Goal: Use online tool/utility: Utilize a website feature to perform a specific function

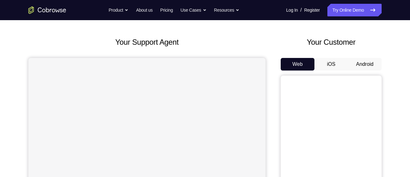
scroll to position [24, 0]
click at [373, 66] on button "Android" at bounding box center [365, 64] width 34 height 13
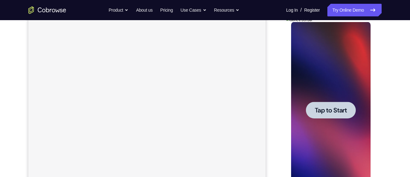
scroll to position [109, 0]
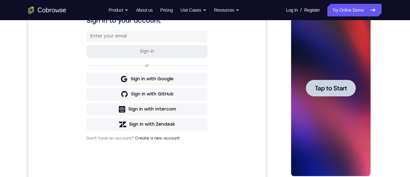
click at [333, 93] on div at bounding box center [331, 88] width 50 height 17
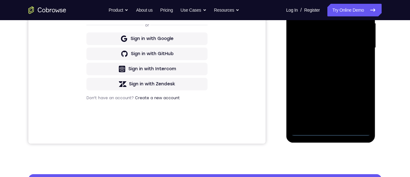
scroll to position [185, 0]
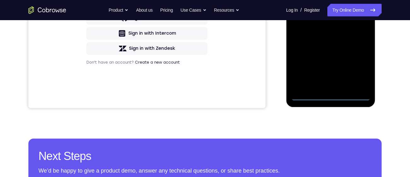
click at [328, 95] on div at bounding box center [331, 12] width 80 height 177
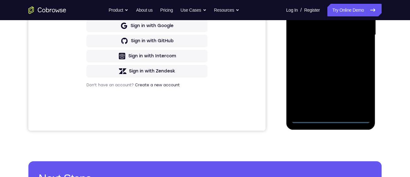
click at [359, 93] on div at bounding box center [331, 35] width 80 height 177
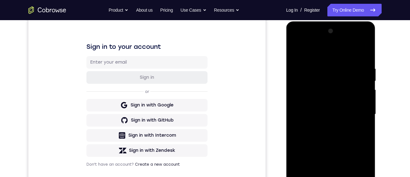
scroll to position [66, 0]
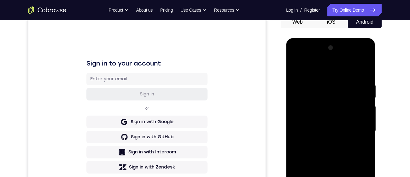
click at [347, 71] on div at bounding box center [331, 131] width 80 height 177
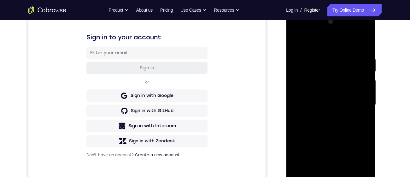
click at [359, 103] on div at bounding box center [331, 105] width 80 height 177
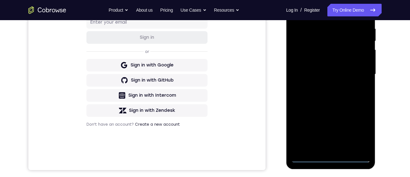
scroll to position [124, 0]
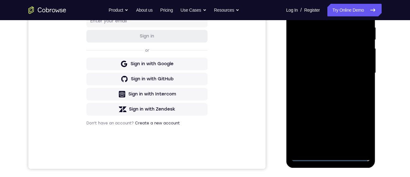
click at [320, 146] on div at bounding box center [331, 73] width 80 height 177
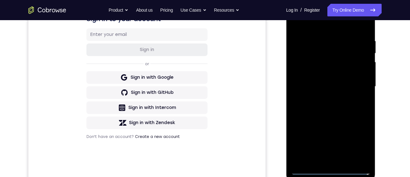
click at [348, 81] on div at bounding box center [331, 86] width 80 height 177
click at [314, 78] on div at bounding box center [331, 86] width 80 height 177
click at [334, 87] on div at bounding box center [331, 86] width 80 height 177
click at [341, 109] on div at bounding box center [331, 86] width 80 height 177
click at [333, 104] on div at bounding box center [331, 86] width 80 height 177
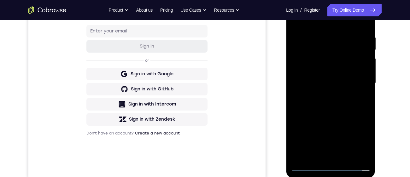
scroll to position [124, 0]
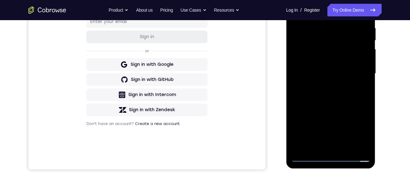
click at [338, 101] on div at bounding box center [331, 73] width 80 height 177
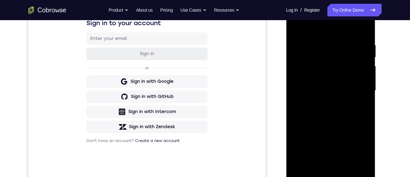
scroll to position [106, 0]
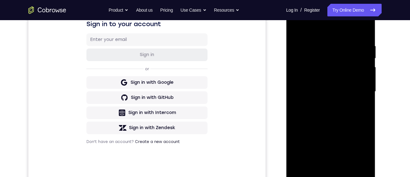
click at [368, 26] on div at bounding box center [331, 91] width 80 height 177
click at [297, 27] on div at bounding box center [331, 91] width 80 height 177
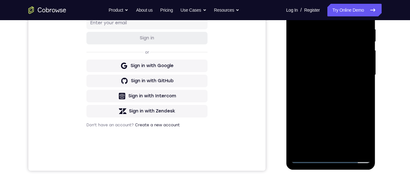
scroll to position [123, 0]
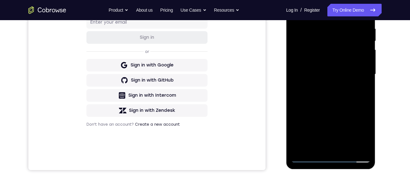
click at [344, 148] on div at bounding box center [331, 74] width 80 height 177
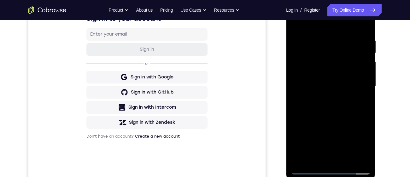
click at [335, 120] on div at bounding box center [331, 86] width 80 height 177
click at [345, 76] on div at bounding box center [331, 87] width 80 height 177
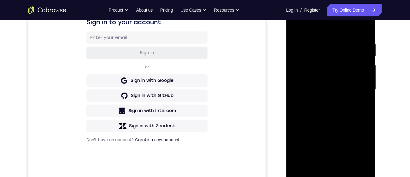
scroll to position [107, 0]
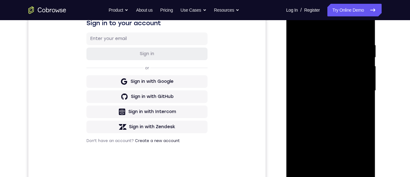
click at [295, 27] on div at bounding box center [331, 91] width 80 height 177
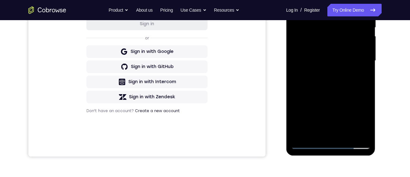
scroll to position [145, 0]
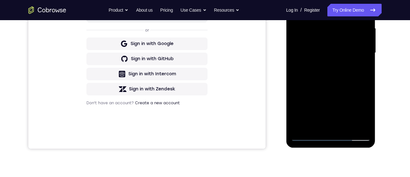
click at [306, 139] on div at bounding box center [331, 53] width 80 height 177
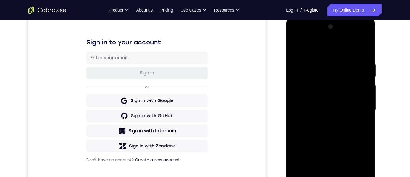
scroll to position [82, 0]
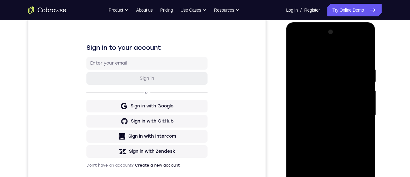
click at [295, 56] on div at bounding box center [331, 115] width 80 height 177
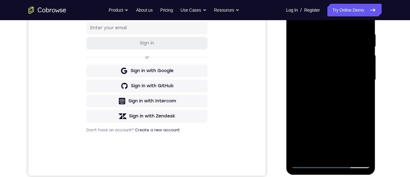
scroll to position [106, 0]
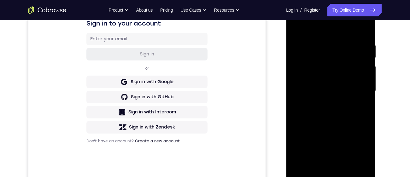
click at [296, 26] on div at bounding box center [331, 91] width 80 height 177
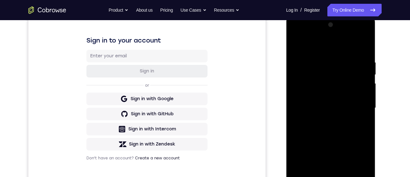
scroll to position [97, 0]
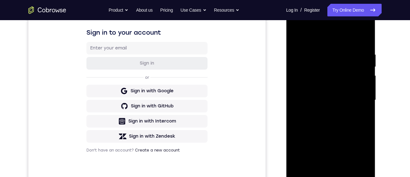
click at [321, 49] on div at bounding box center [331, 100] width 80 height 177
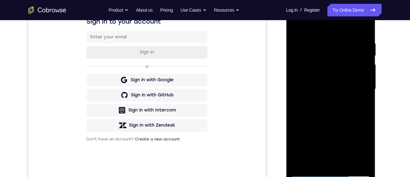
scroll to position [110, 0]
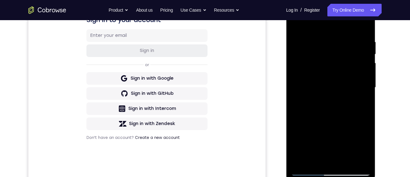
click at [342, 108] on div at bounding box center [331, 87] width 80 height 177
click at [352, 95] on div at bounding box center [331, 87] width 80 height 177
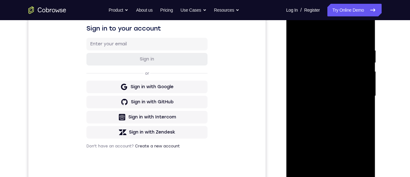
click at [365, 34] on div at bounding box center [331, 96] width 80 height 177
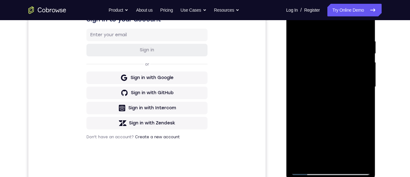
scroll to position [110, 0]
click at [341, 36] on div at bounding box center [331, 87] width 80 height 177
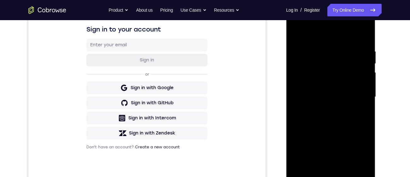
click at [361, 38] on div at bounding box center [331, 97] width 80 height 177
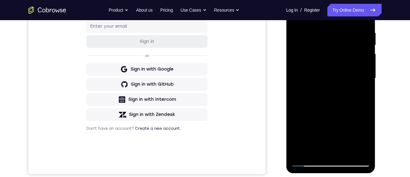
scroll to position [120, 0]
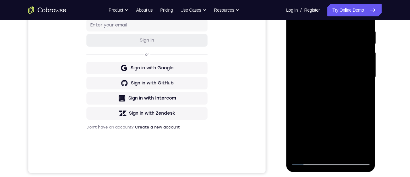
click at [329, 152] on div at bounding box center [331, 77] width 80 height 177
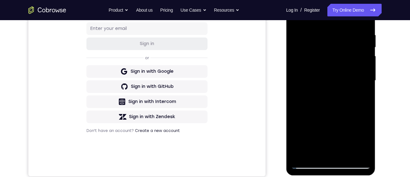
scroll to position [116, 0]
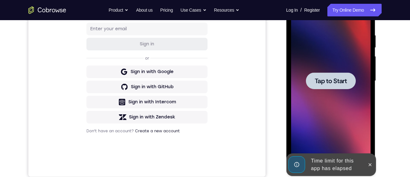
click at [372, 169] on div at bounding box center [370, 165] width 10 height 23
click at [370, 160] on button at bounding box center [370, 165] width 10 height 10
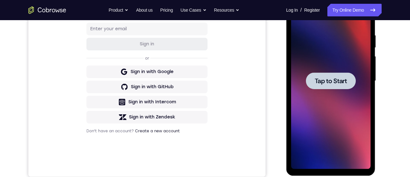
click at [344, 83] on span "Tap to Start" at bounding box center [331, 81] width 32 height 6
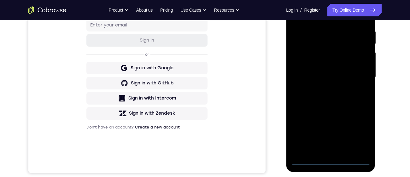
scroll to position [136, 0]
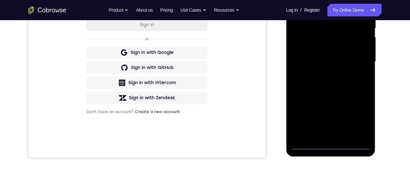
click at [331, 149] on div at bounding box center [331, 61] width 80 height 177
click at [359, 117] on div at bounding box center [331, 61] width 80 height 177
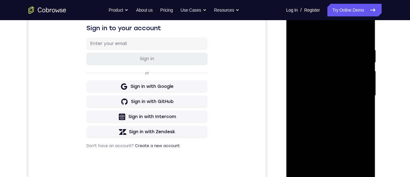
scroll to position [92, 0]
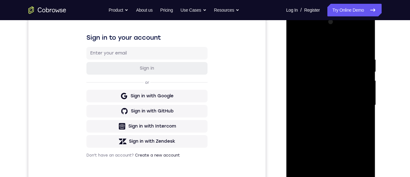
click at [322, 45] on div at bounding box center [331, 105] width 80 height 177
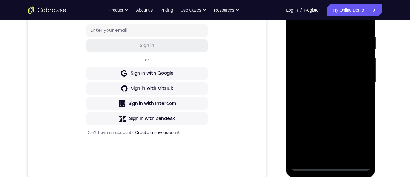
click at [358, 81] on div at bounding box center [331, 82] width 80 height 177
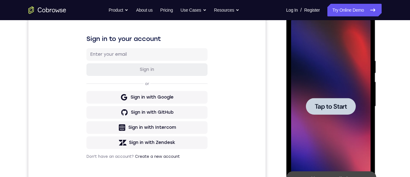
scroll to position [130, 0]
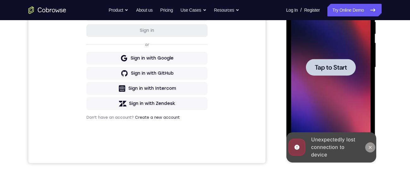
click at [367, 146] on button at bounding box center [370, 148] width 10 height 10
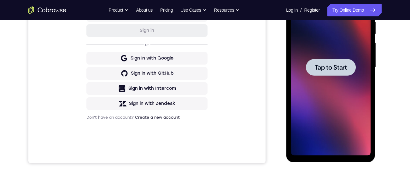
click at [331, 68] on span "Tap to Start" at bounding box center [331, 67] width 32 height 6
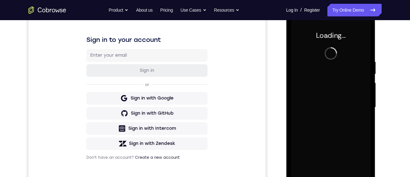
scroll to position [108, 0]
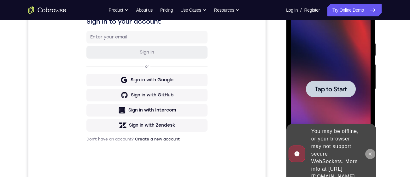
click at [369, 153] on button at bounding box center [370, 154] width 10 height 10
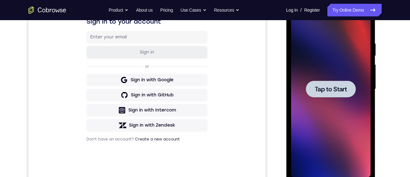
click at [330, 88] on span "Tap to Start" at bounding box center [331, 89] width 32 height 6
click at [332, 91] on span "Tap to Start" at bounding box center [331, 89] width 32 height 6
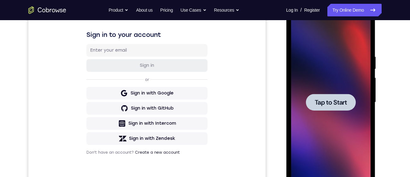
scroll to position [98, 0]
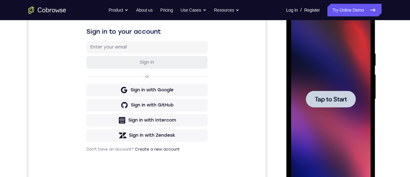
click at [335, 100] on span "Tap to Start" at bounding box center [331, 99] width 32 height 6
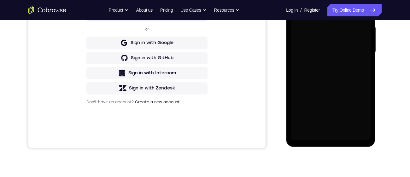
scroll to position [160, 0]
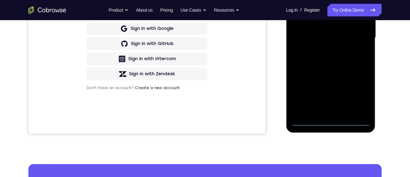
click at [332, 122] on div at bounding box center [331, 38] width 80 height 177
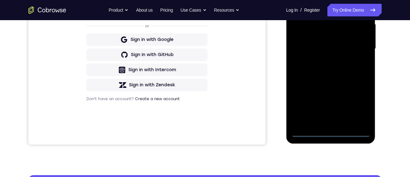
click at [359, 103] on div at bounding box center [331, 49] width 80 height 177
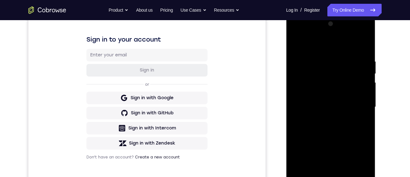
click at [347, 46] on div at bounding box center [331, 107] width 80 height 177
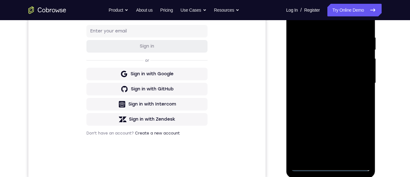
click at [358, 81] on div at bounding box center [331, 83] width 80 height 177
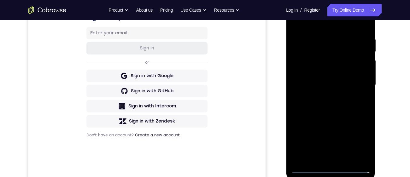
scroll to position [127, 0]
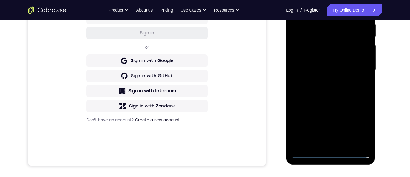
click at [322, 144] on div at bounding box center [331, 70] width 80 height 177
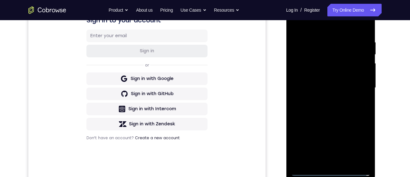
scroll to position [107, 0]
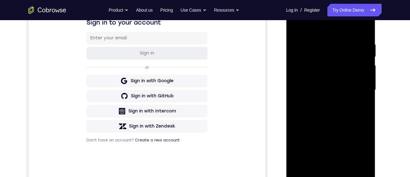
click at [351, 83] on div at bounding box center [331, 90] width 80 height 177
click at [310, 77] on div at bounding box center [331, 90] width 80 height 177
click at [326, 95] on div at bounding box center [331, 90] width 80 height 177
click at [332, 91] on div at bounding box center [331, 90] width 80 height 177
click at [329, 112] on div at bounding box center [331, 90] width 80 height 177
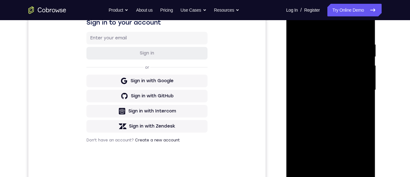
click at [330, 106] on div at bounding box center [331, 90] width 80 height 177
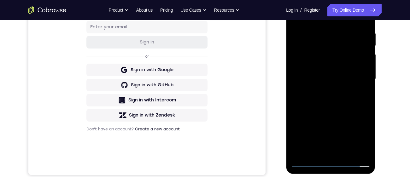
scroll to position [121, 0]
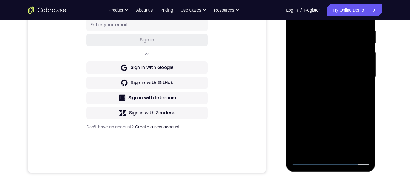
click at [337, 104] on div at bounding box center [331, 77] width 80 height 177
click at [333, 104] on div at bounding box center [331, 77] width 80 height 177
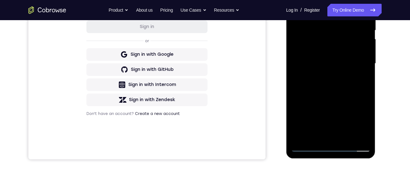
click at [326, 138] on div at bounding box center [331, 63] width 80 height 177
click at [328, 140] on div at bounding box center [331, 63] width 80 height 177
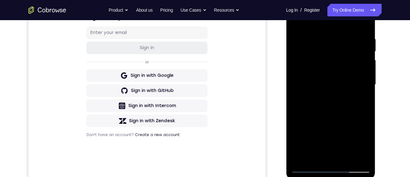
scroll to position [101, 0]
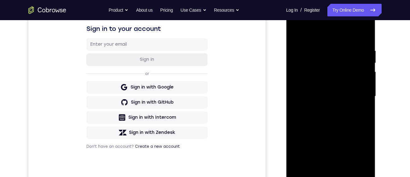
click at [343, 78] on div at bounding box center [331, 96] width 80 height 177
click at [339, 89] on div at bounding box center [331, 96] width 80 height 177
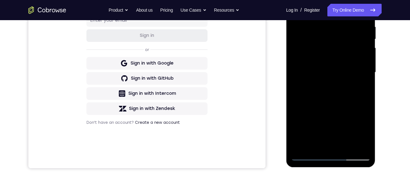
scroll to position [116, 0]
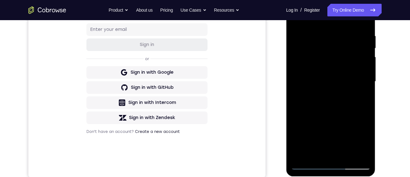
click at [344, 158] on div at bounding box center [331, 81] width 80 height 177
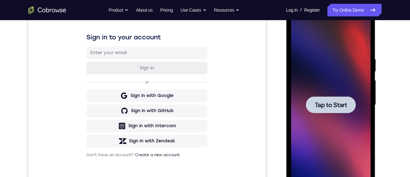
scroll to position [80, 0]
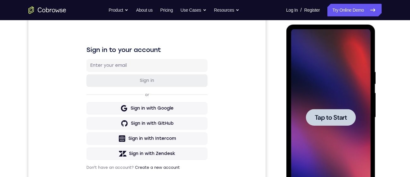
click at [336, 121] on span "Tap to Start" at bounding box center [331, 118] width 32 height 6
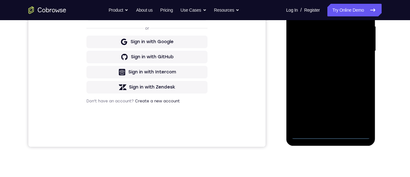
scroll to position [162, 0]
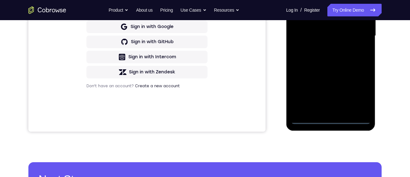
click at [332, 119] on div at bounding box center [331, 36] width 80 height 177
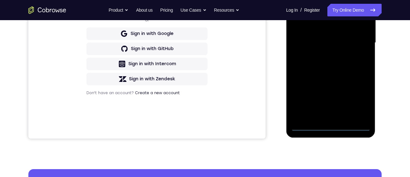
click at [361, 98] on div at bounding box center [331, 43] width 80 height 177
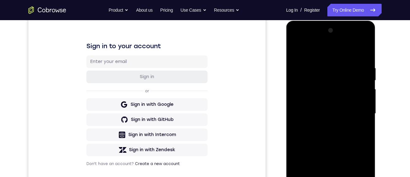
scroll to position [71, 0]
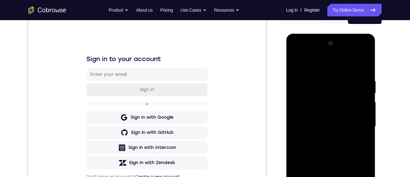
click at [330, 67] on div at bounding box center [331, 126] width 80 height 177
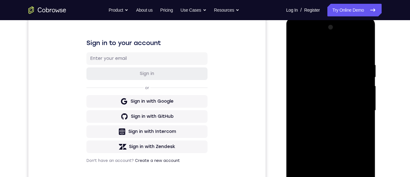
click at [357, 107] on div at bounding box center [331, 110] width 80 height 177
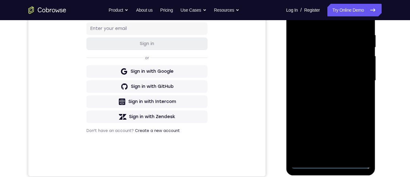
scroll to position [116, 0]
click at [322, 155] on div at bounding box center [331, 81] width 80 height 177
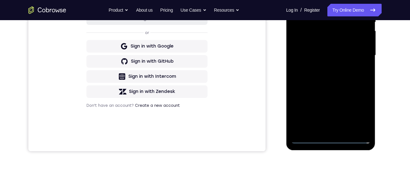
scroll to position [135, 0]
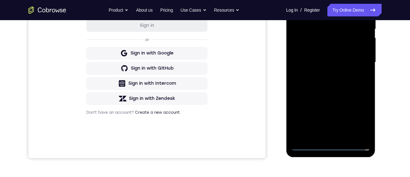
click at [323, 139] on div at bounding box center [331, 62] width 80 height 177
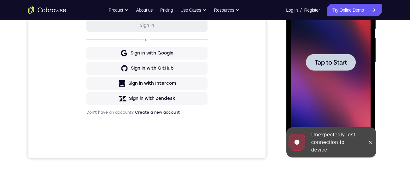
scroll to position [130, 0]
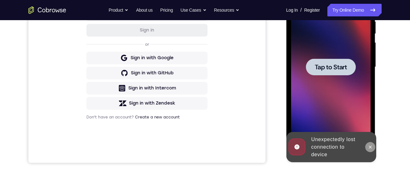
click at [371, 146] on icon at bounding box center [370, 147] width 3 height 3
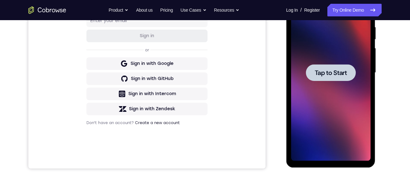
click at [340, 76] on span "Tap to Start" at bounding box center [331, 73] width 32 height 6
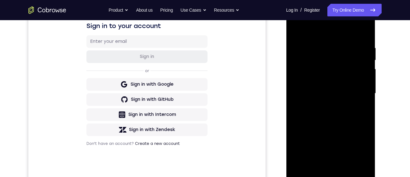
scroll to position [168, 0]
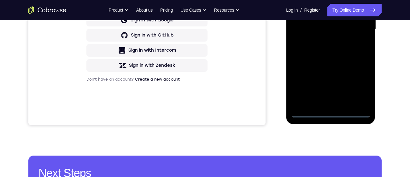
click at [329, 116] on div at bounding box center [331, 29] width 80 height 177
click at [330, 115] on div at bounding box center [331, 29] width 80 height 177
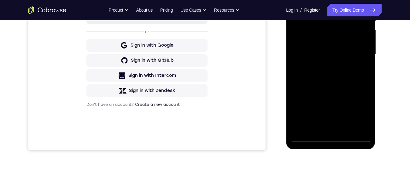
scroll to position [139, 0]
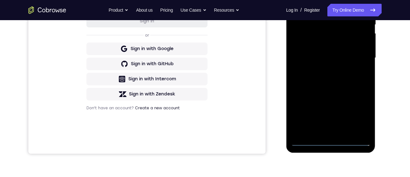
click at [356, 115] on div at bounding box center [331, 58] width 80 height 177
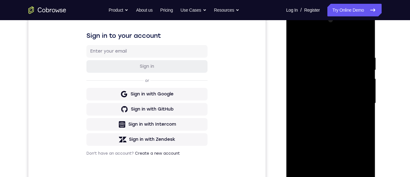
scroll to position [85, 0]
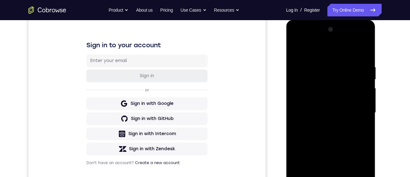
click at [344, 49] on div at bounding box center [331, 113] width 80 height 177
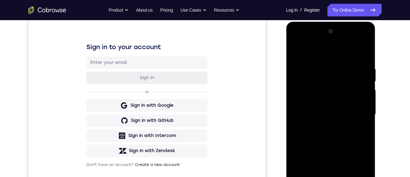
scroll to position [100, 0]
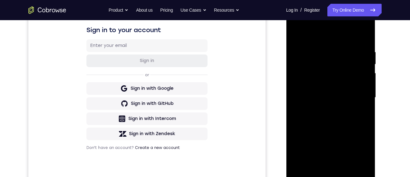
click at [355, 94] on div at bounding box center [331, 97] width 80 height 177
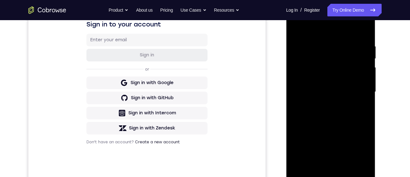
scroll to position [119, 0]
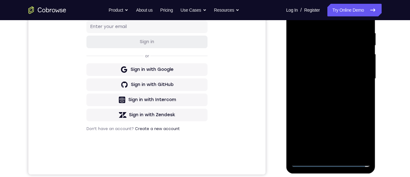
click at [323, 90] on div at bounding box center [331, 79] width 80 height 177
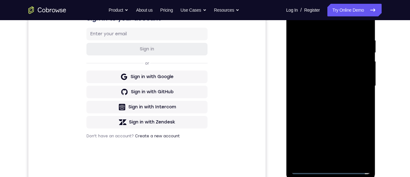
scroll to position [111, 0]
click at [349, 81] on div at bounding box center [331, 86] width 80 height 177
click at [321, 70] on div at bounding box center [331, 86] width 80 height 177
click at [322, 87] on div at bounding box center [331, 86] width 80 height 177
click at [335, 110] on div at bounding box center [331, 86] width 80 height 177
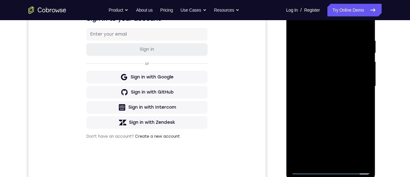
click at [328, 103] on div at bounding box center [331, 86] width 80 height 177
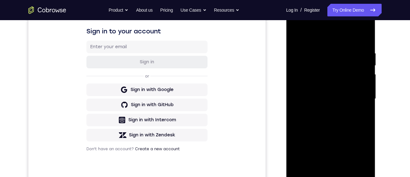
scroll to position [117, 0]
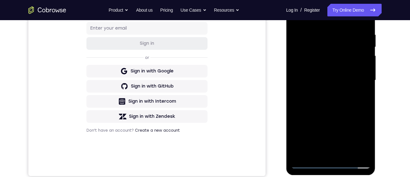
click at [338, 109] on div at bounding box center [331, 80] width 80 height 177
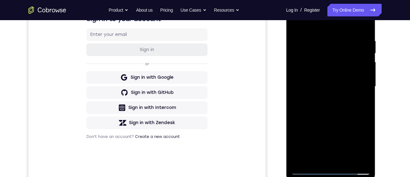
scroll to position [116, 0]
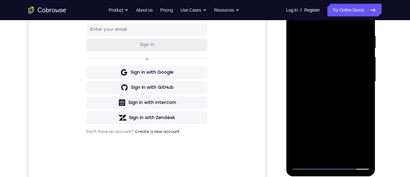
click at [326, 158] on div at bounding box center [331, 81] width 80 height 177
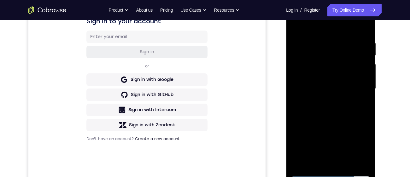
scroll to position [108, 0]
